Goal: Task Accomplishment & Management: Complete application form

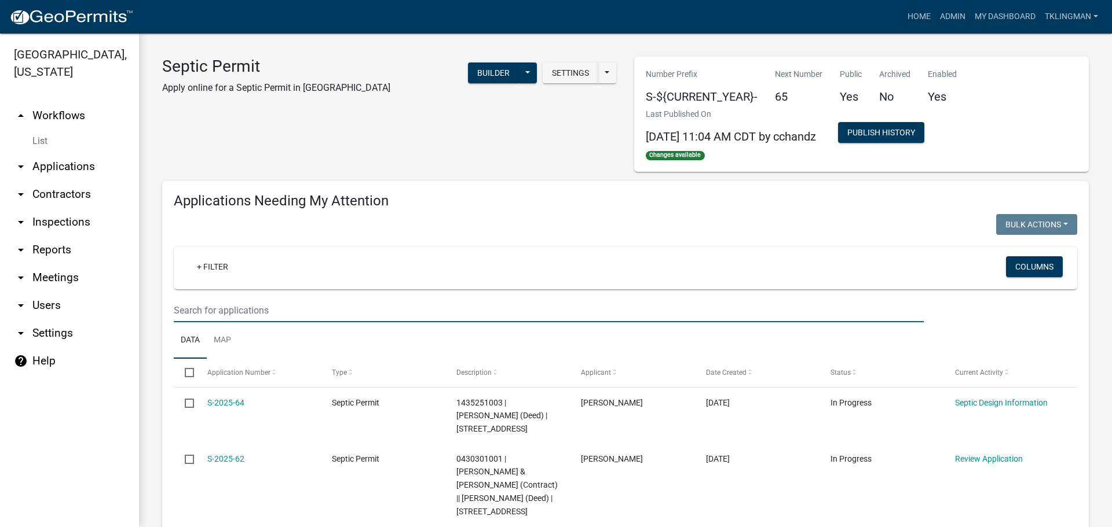
click at [272, 317] on input "text" at bounding box center [549, 311] width 750 height 24
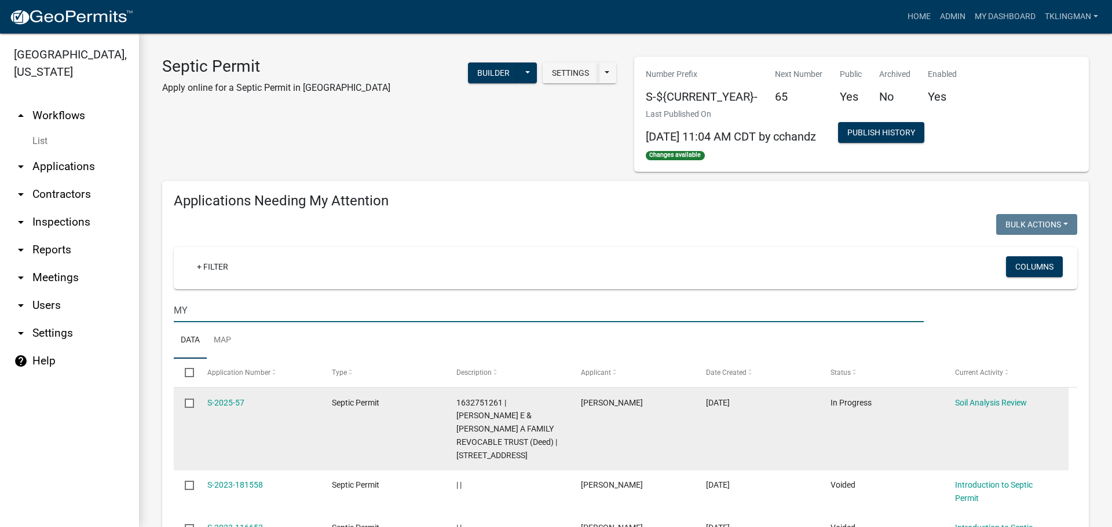
scroll to position [174, 0]
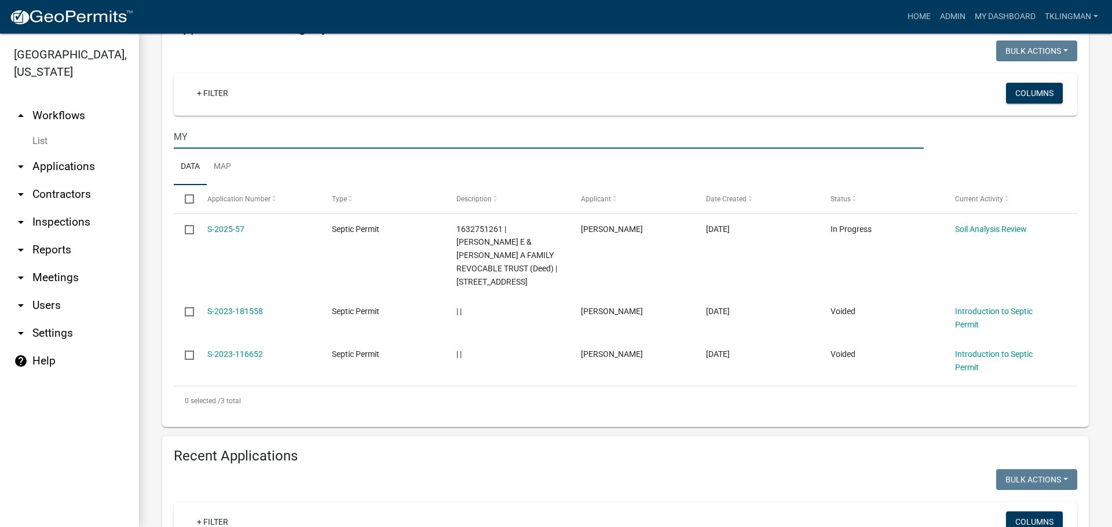
drag, startPoint x: 199, startPoint y: 135, endPoint x: 43, endPoint y: 148, distance: 156.2
click at [43, 148] on div "[GEOGRAPHIC_DATA], [US_STATE] arrow_drop_up Workflows List arrow_drop_down Appl…" at bounding box center [556, 281] width 1112 height 494
type input "FOU"
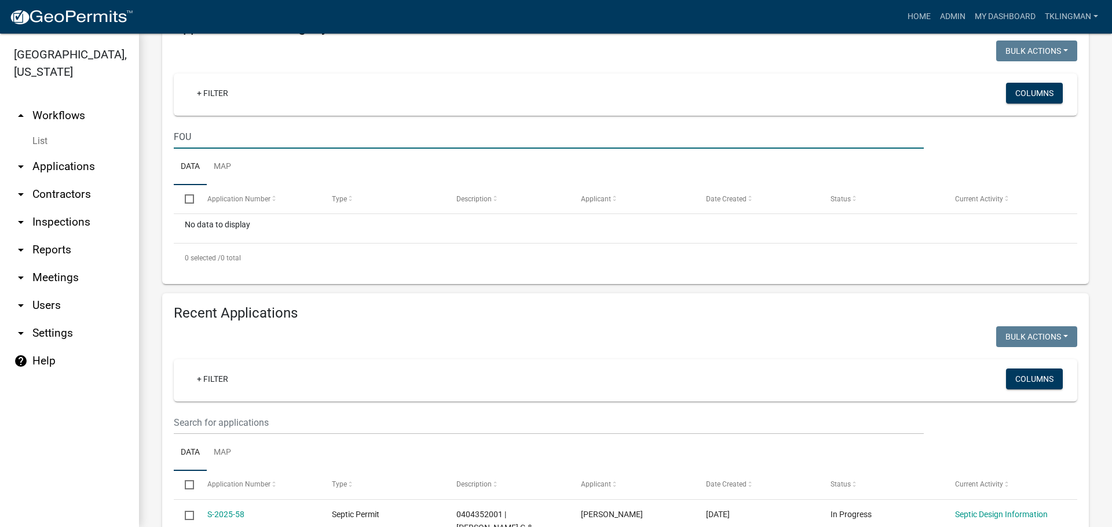
scroll to position [232, 0]
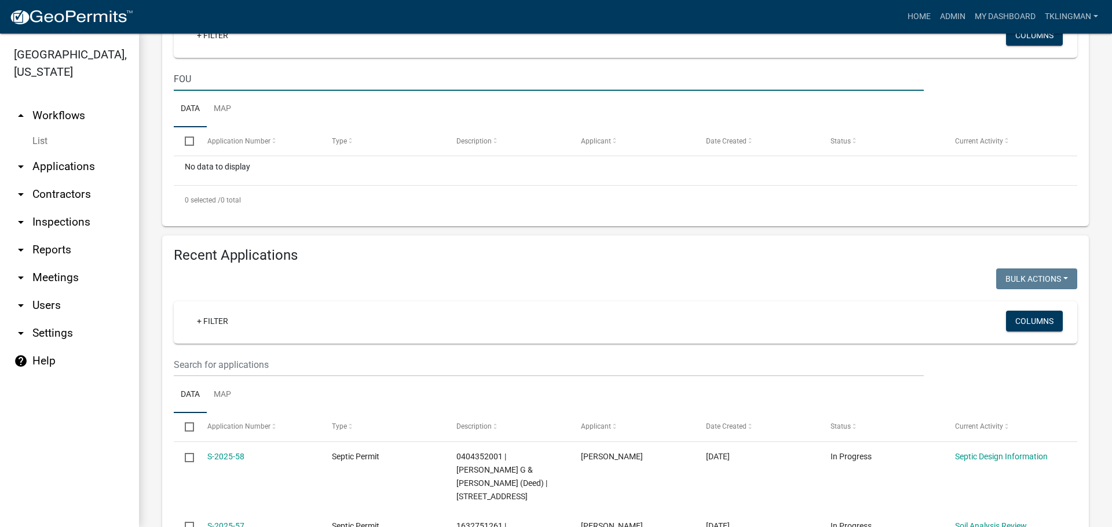
drag, startPoint x: 214, startPoint y: 82, endPoint x: -94, endPoint y: 109, distance: 308.6
click at [0, 109] on html "Internet Explorer does NOT work with GeoPermits. Get a new browser for more sec…" at bounding box center [556, 263] width 1112 height 527
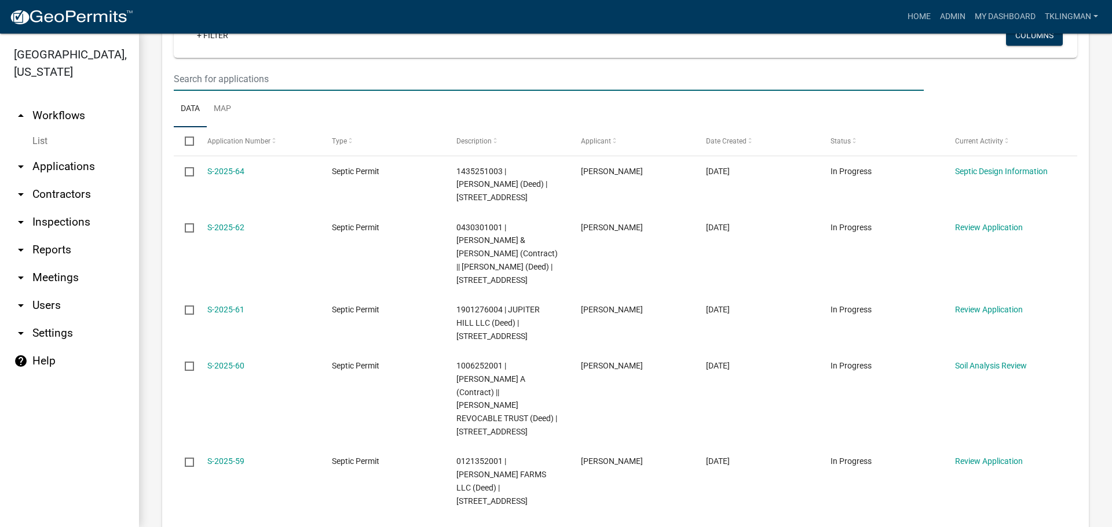
click at [297, 76] on input "text" at bounding box center [549, 79] width 750 height 24
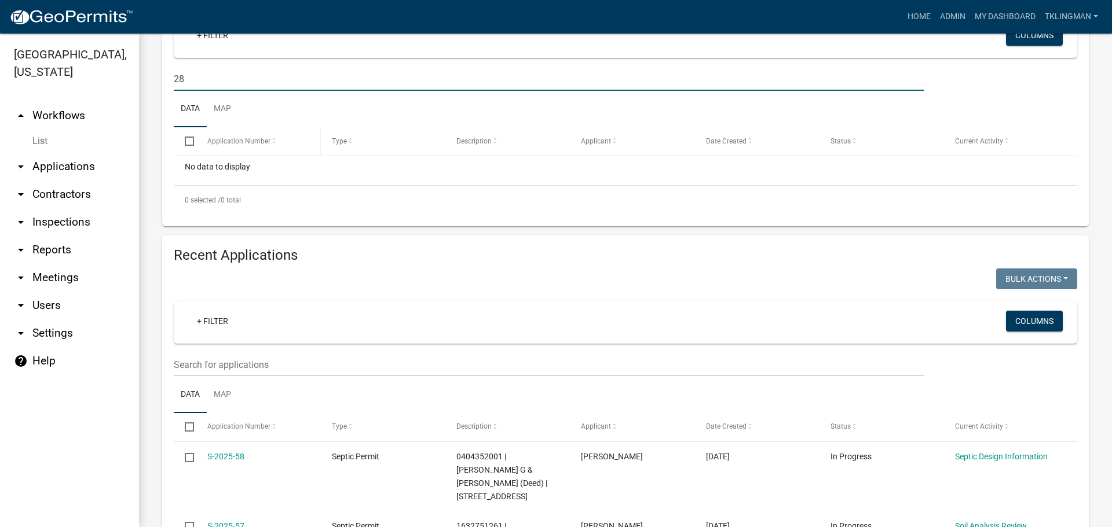
type input "2"
type input "W"
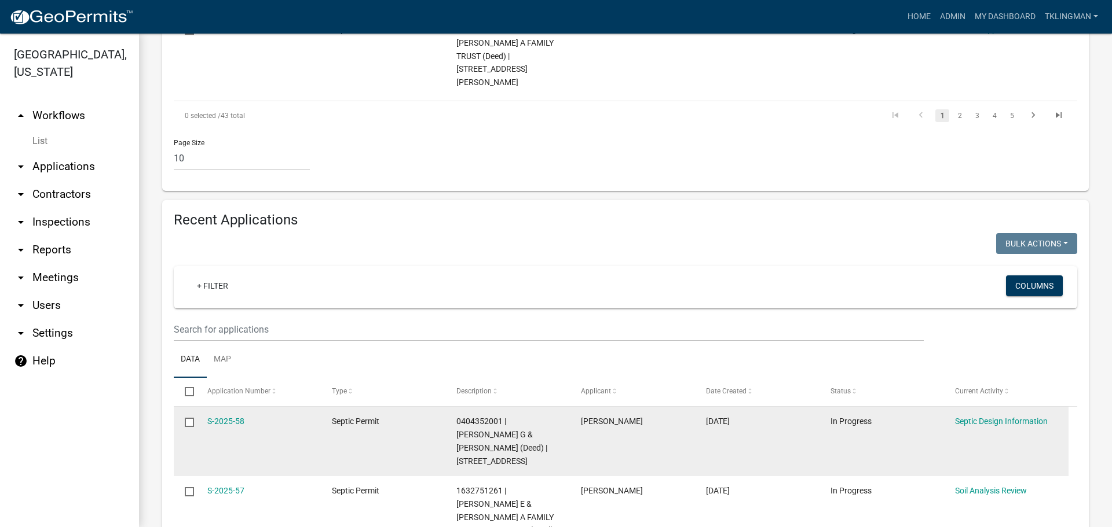
scroll to position [1042, 0]
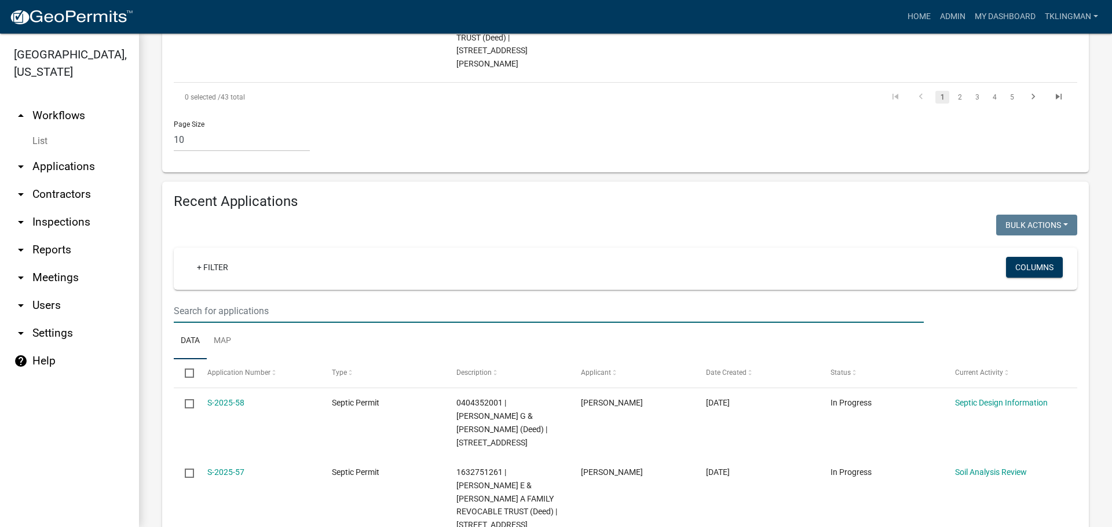
click at [230, 299] on input "text" at bounding box center [549, 311] width 750 height 24
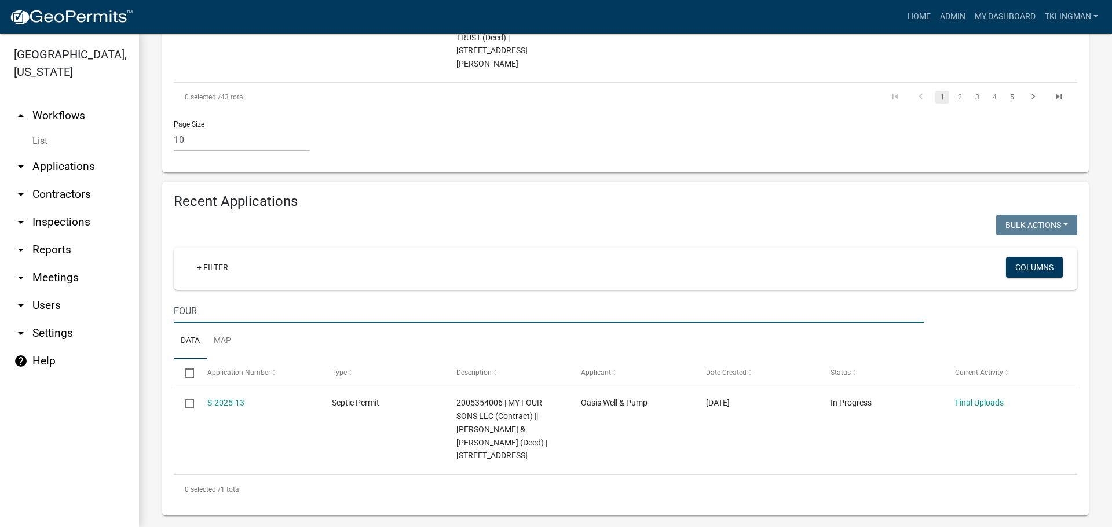
scroll to position [908, 0]
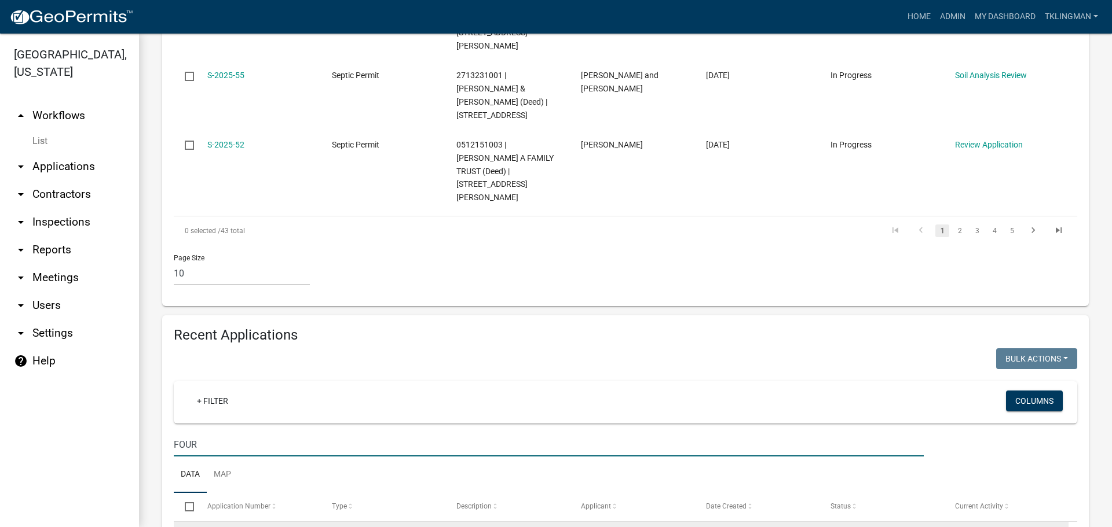
type input "FOUR"
click at [995, 527] on link "Final Uploads" at bounding box center [979, 536] width 49 height 9
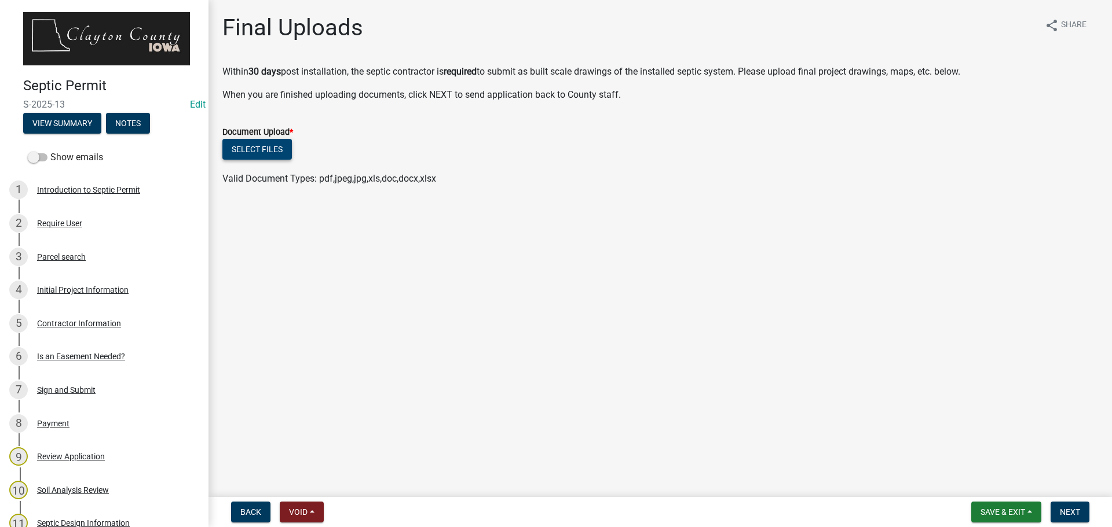
click at [256, 152] on button "Select files" at bounding box center [256, 149] width 69 height 21
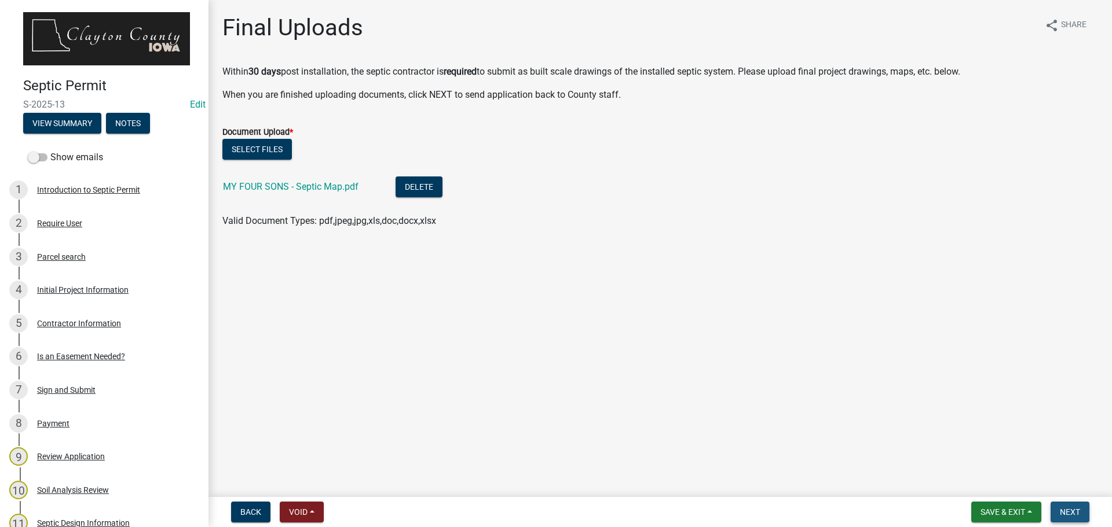
click at [1079, 509] on span "Next" at bounding box center [1069, 512] width 20 height 9
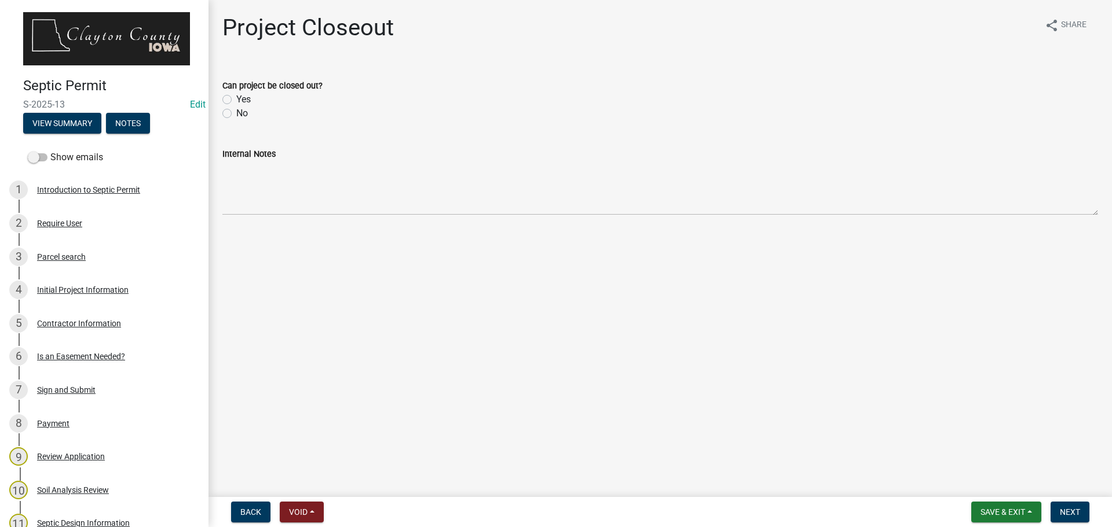
click at [236, 98] on label "Yes" at bounding box center [243, 100] width 14 height 14
click at [236, 98] on input "Yes" at bounding box center [240, 97] width 8 height 8
radio input "true"
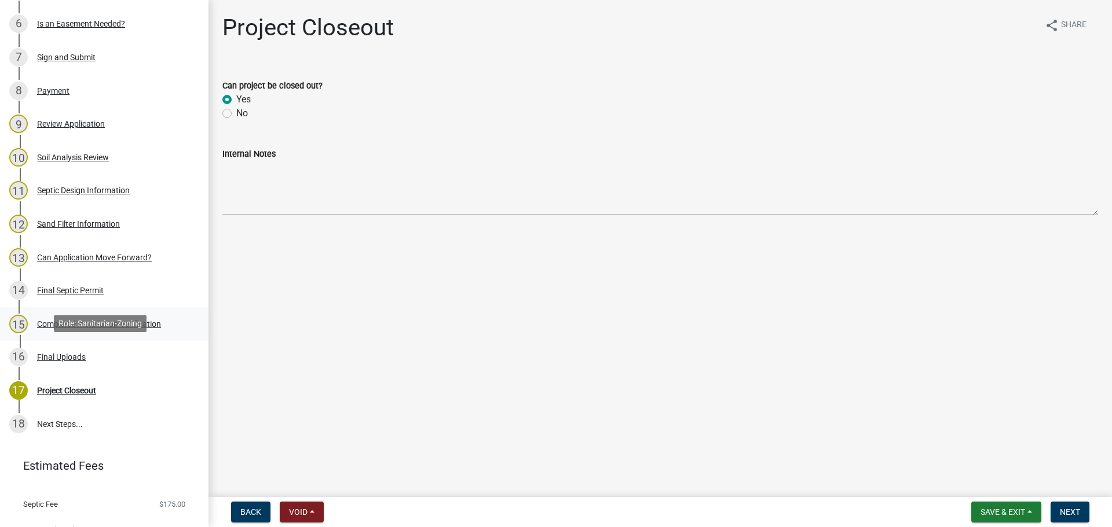
scroll to position [347, 0]
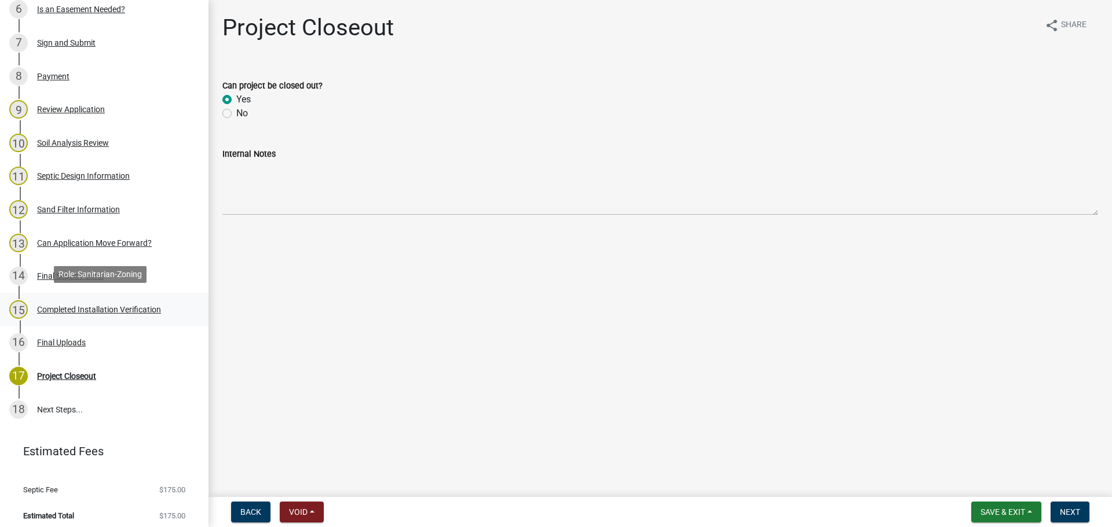
click at [119, 306] on div "Completed Installation Verification" at bounding box center [99, 310] width 124 height 8
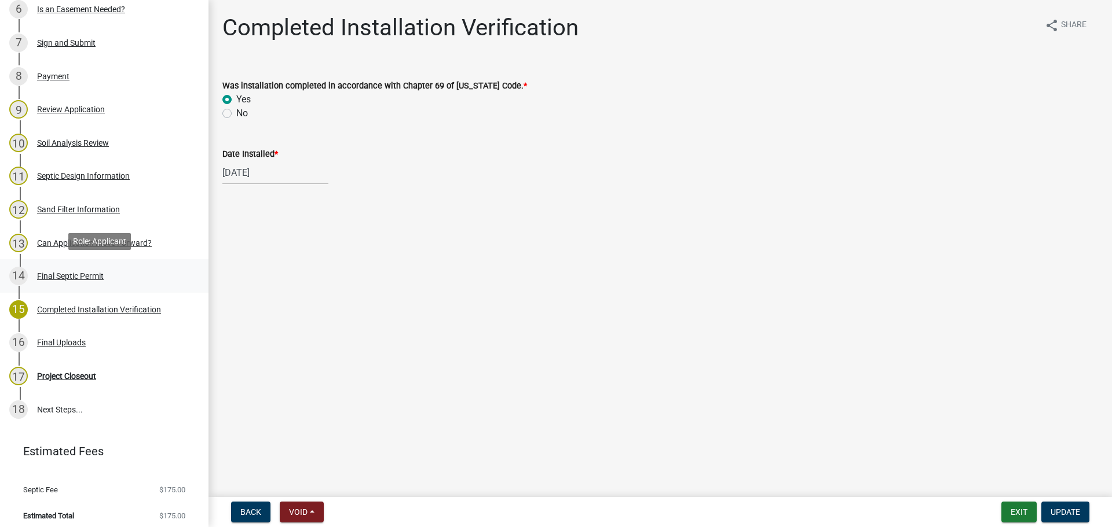
click at [98, 272] on div "Final Septic Permit" at bounding box center [70, 276] width 67 height 8
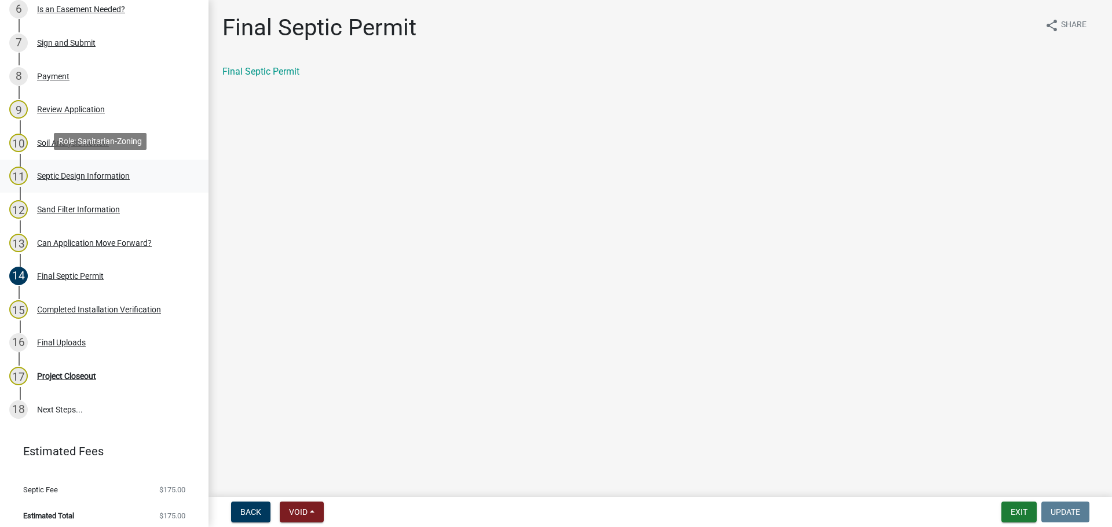
click at [58, 172] on div "Septic Design Information" at bounding box center [83, 176] width 93 height 8
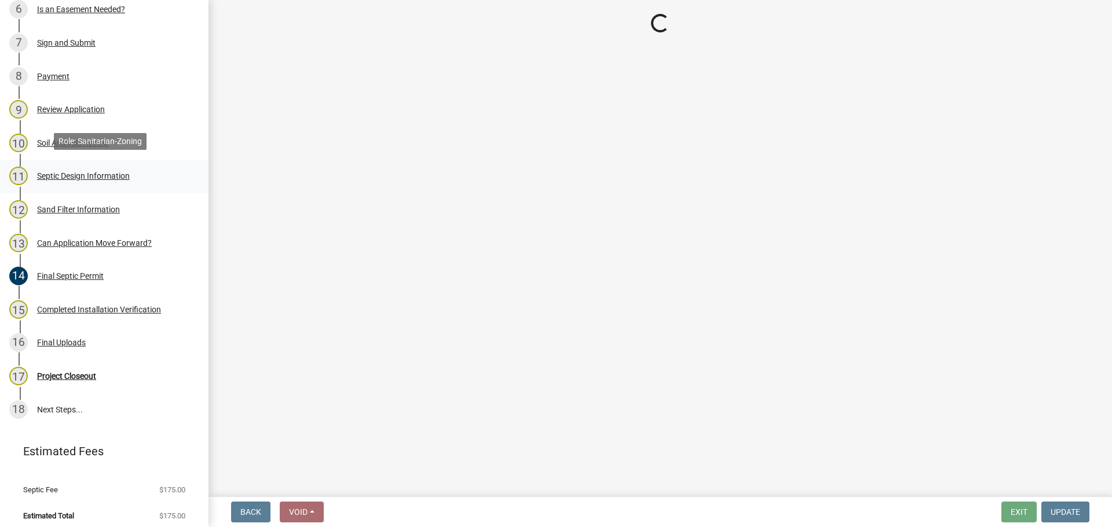
select select "f1d0e1b8-b818-4402-b9ad-74fd73191869"
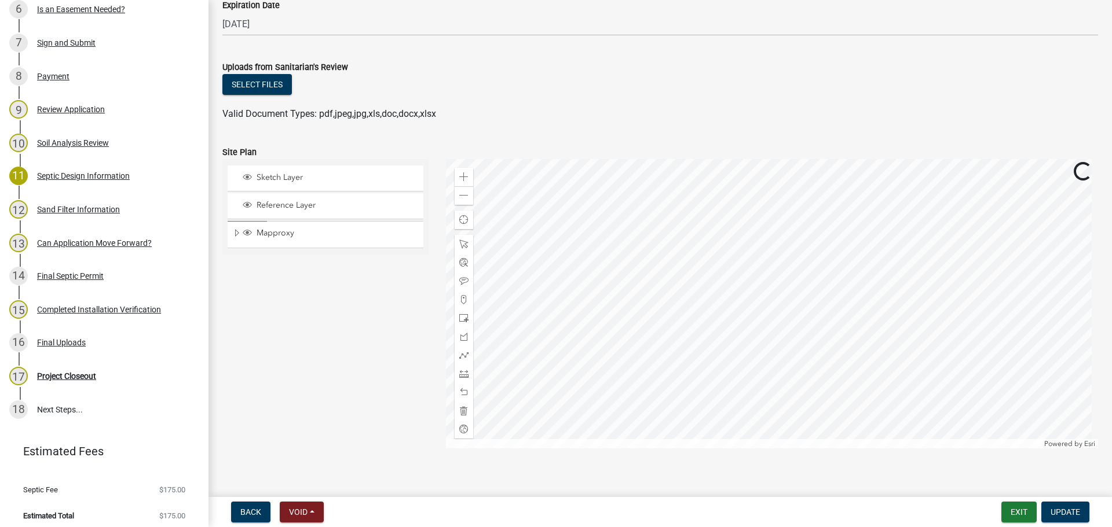
scroll to position [1629, 0]
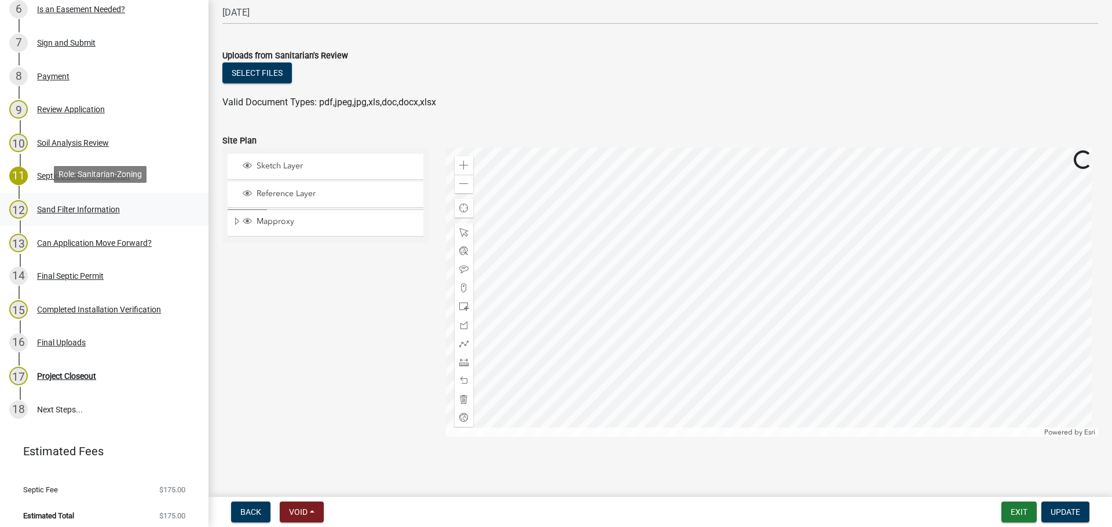
click at [98, 210] on div "Sand Filter Information" at bounding box center [78, 210] width 83 height 8
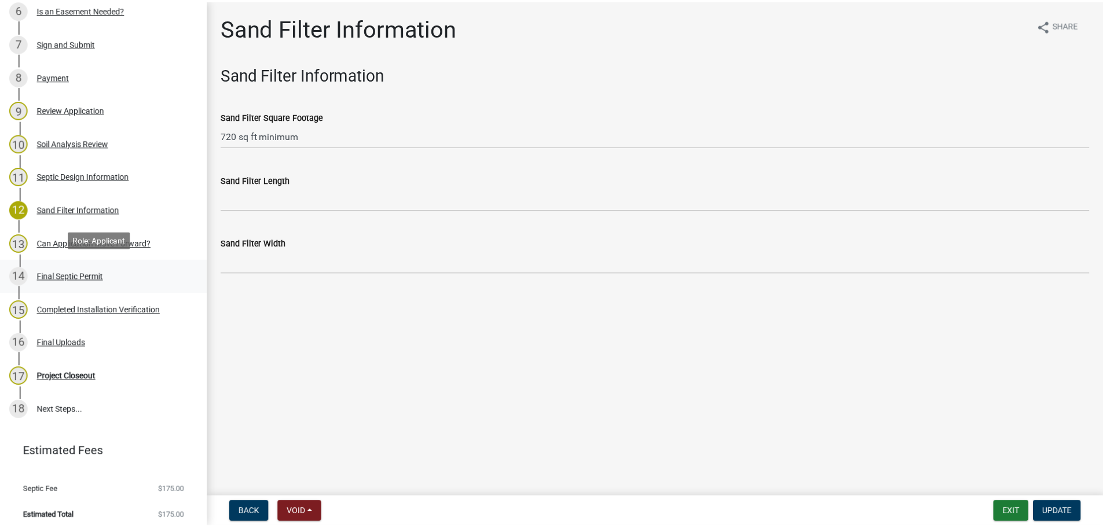
scroll to position [351, 0]
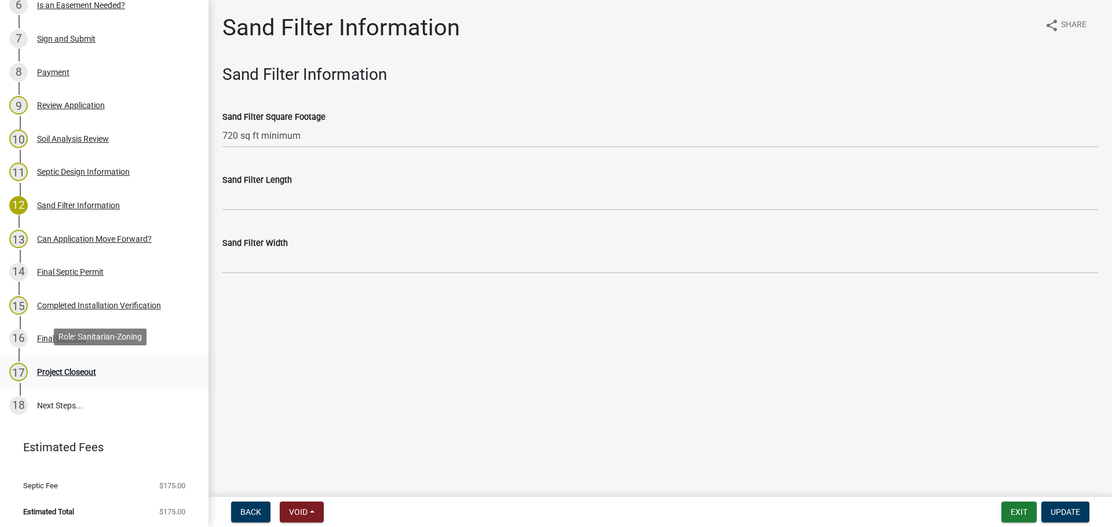
click at [60, 368] on div "Project Closeout" at bounding box center [66, 372] width 59 height 8
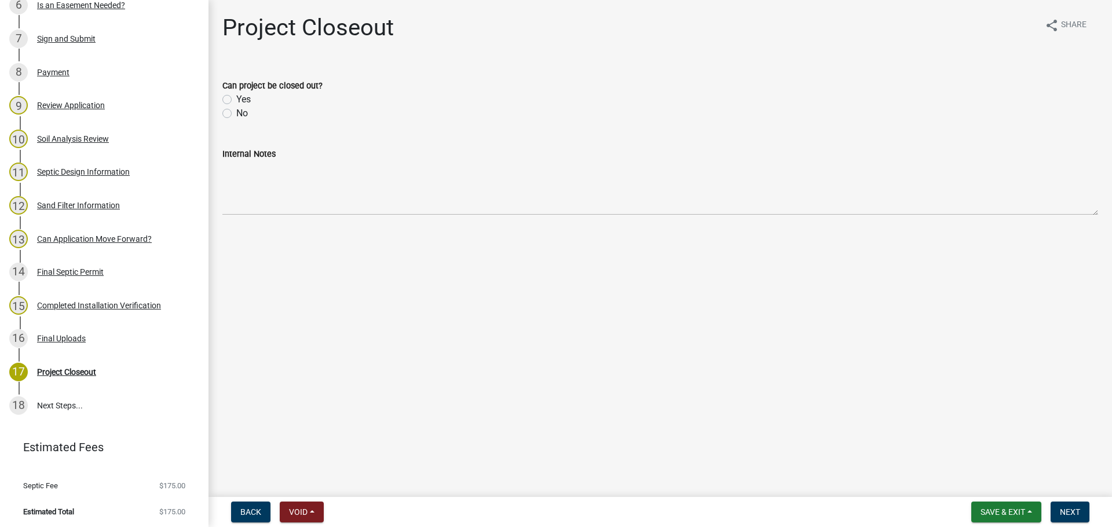
click at [234, 97] on div "Yes" at bounding box center [659, 100] width 875 height 14
click at [232, 97] on div "Yes" at bounding box center [659, 100] width 875 height 14
click at [236, 98] on label "Yes" at bounding box center [243, 100] width 14 height 14
click at [236, 98] on input "Yes" at bounding box center [240, 97] width 8 height 8
radio input "true"
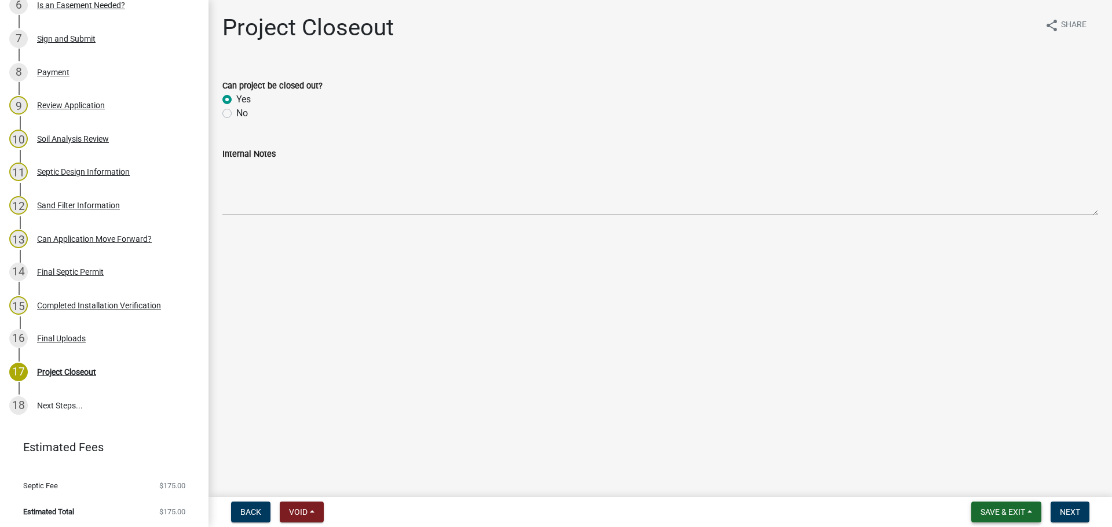
drag, startPoint x: 1105, startPoint y: 372, endPoint x: 985, endPoint y: 514, distance: 185.6
click at [985, 514] on span "Save & Exit" at bounding box center [1002, 512] width 45 height 9
click at [1070, 436] on main "Project Closeout share Share Can project be closed out? Yes No Internal Notes" at bounding box center [659, 246] width 903 height 493
click at [1071, 512] on span "Next" at bounding box center [1069, 512] width 20 height 9
